Goal: Task Accomplishment & Management: Manage account settings

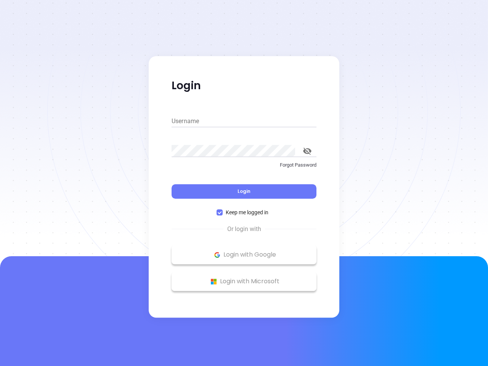
click at [244, 183] on div "Login" at bounding box center [244, 187] width 145 height 24
click at [244, 121] on input "Username" at bounding box center [244, 121] width 145 height 12
click at [307, 151] on icon "toggle password visibility" at bounding box center [307, 151] width 8 height 7
click at [244, 191] on span "Login" at bounding box center [243, 191] width 13 height 6
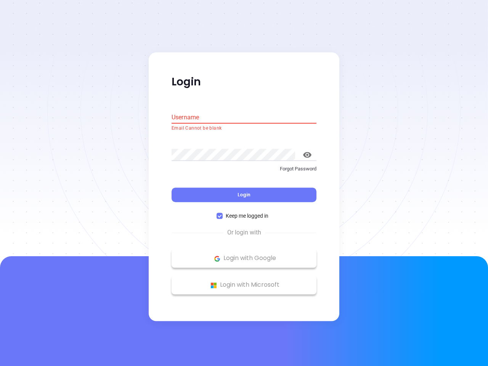
click at [244, 212] on span "Keep me logged in" at bounding box center [247, 216] width 49 height 8
click at [223, 213] on input "Keep me logged in" at bounding box center [220, 216] width 6 height 6
checkbox input "false"
click at [244, 255] on p "Login with Google" at bounding box center [243, 258] width 137 height 11
click at [244, 281] on p "Login with Microsoft" at bounding box center [243, 284] width 137 height 11
